Goal: Task Accomplishment & Management: Manage account settings

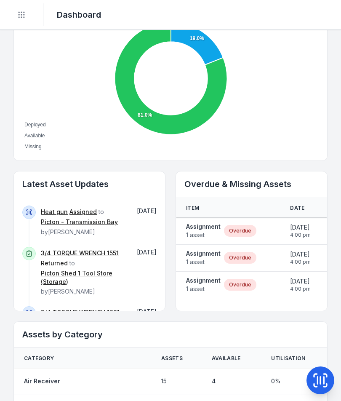
scroll to position [336, 0]
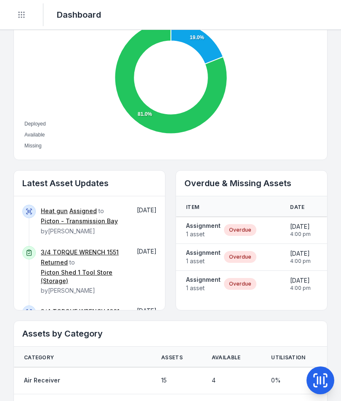
click at [198, 230] on span "1 asset" at bounding box center [203, 234] width 35 height 8
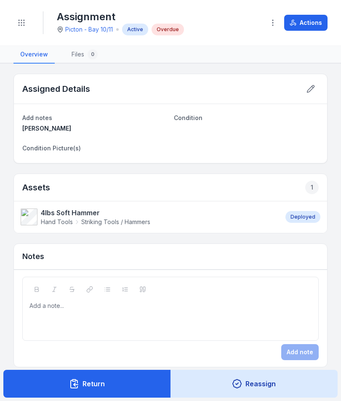
click at [56, 214] on strong "4lbs Soft Hammer" at bounding box center [96, 213] width 110 height 10
click at [313, 85] on icon at bounding box center [311, 89] width 8 height 8
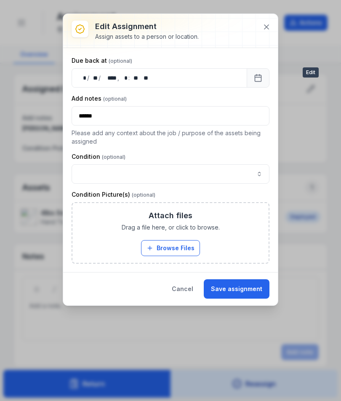
click at [246, 298] on button "Save assignment" at bounding box center [237, 288] width 66 height 19
